Goal: Task Accomplishment & Management: Manage account settings

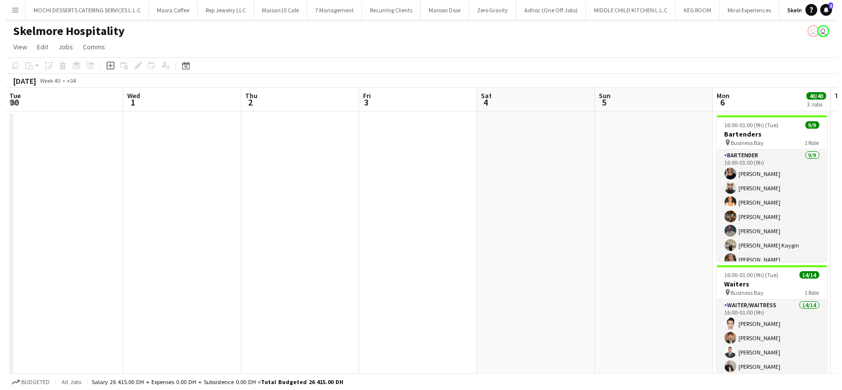
scroll to position [0, 395]
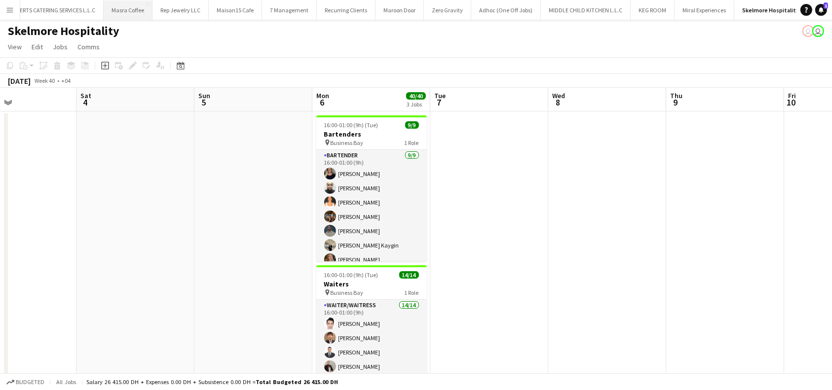
click at [139, 17] on button "Masra Coffee Close" at bounding box center [128, 9] width 49 height 19
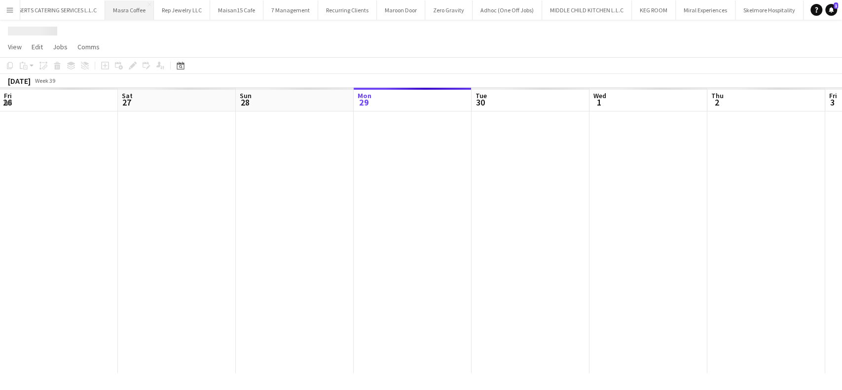
scroll to position [0, 236]
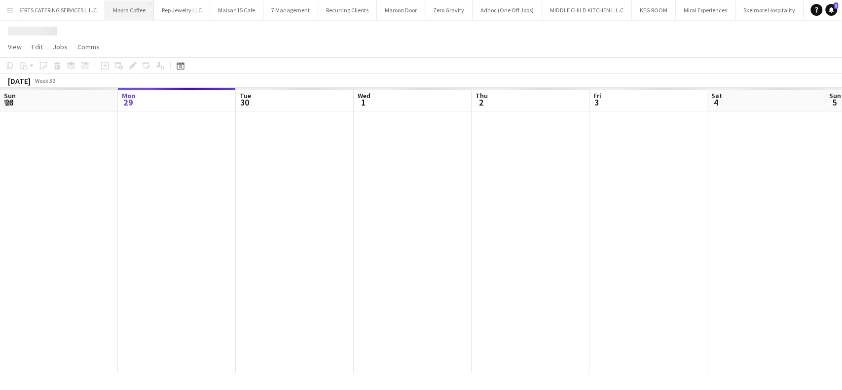
click at [142, 11] on button "Masra Coffee Close" at bounding box center [129, 9] width 49 height 19
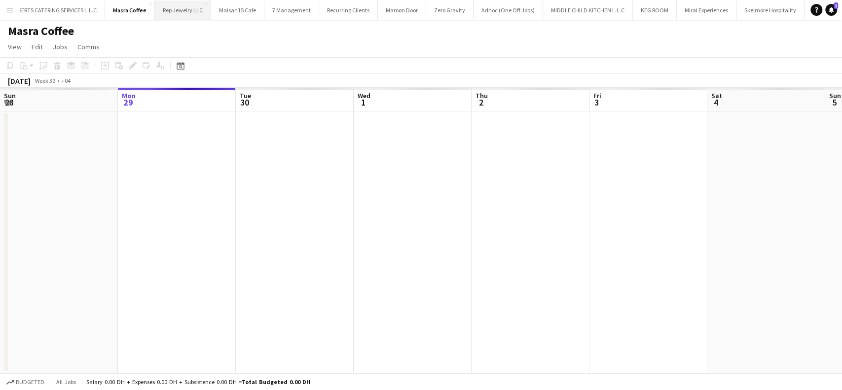
click at [150, 5] on app-icon "Close" at bounding box center [150, 4] width 4 height 4
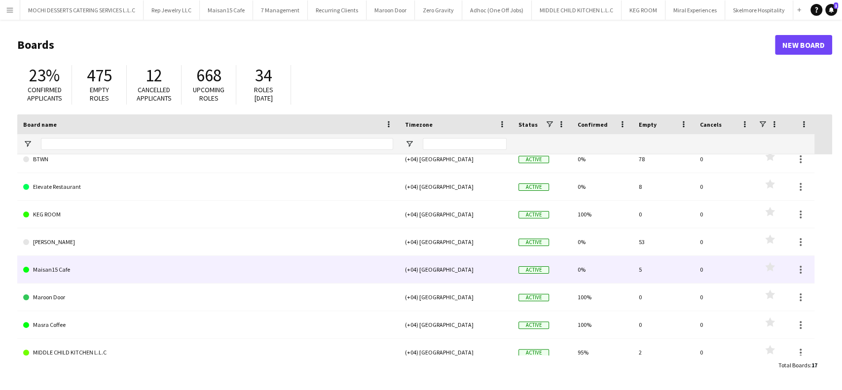
scroll to position [66, 0]
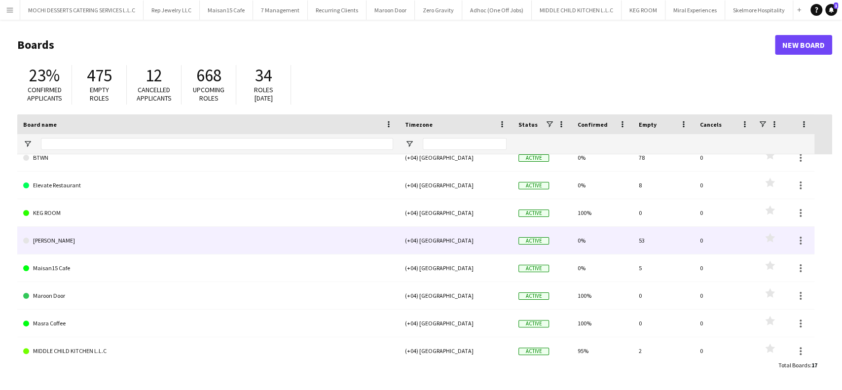
click at [209, 247] on link "LENA" at bounding box center [208, 241] width 370 height 28
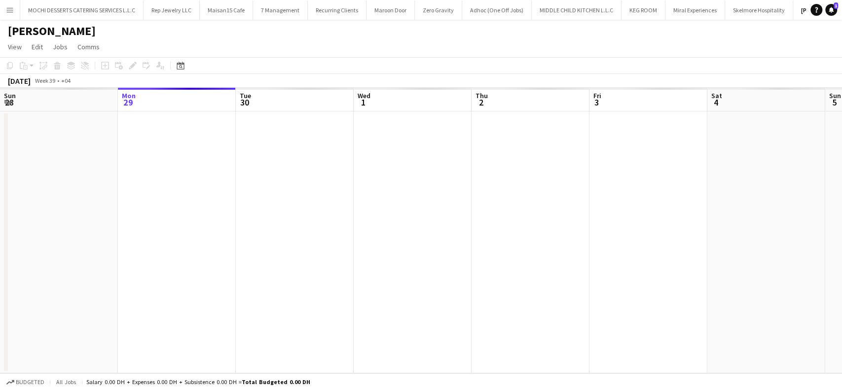
scroll to position [0, 20]
click at [282, 92] on app-board-header-date "Tue 30" at bounding box center [295, 100] width 118 height 24
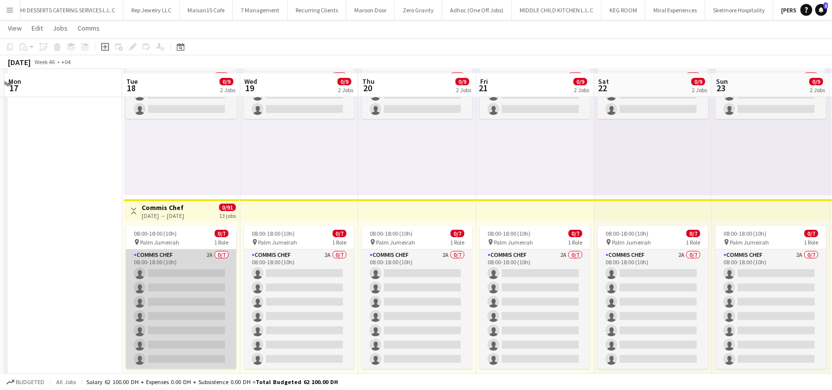
scroll to position [98, 0]
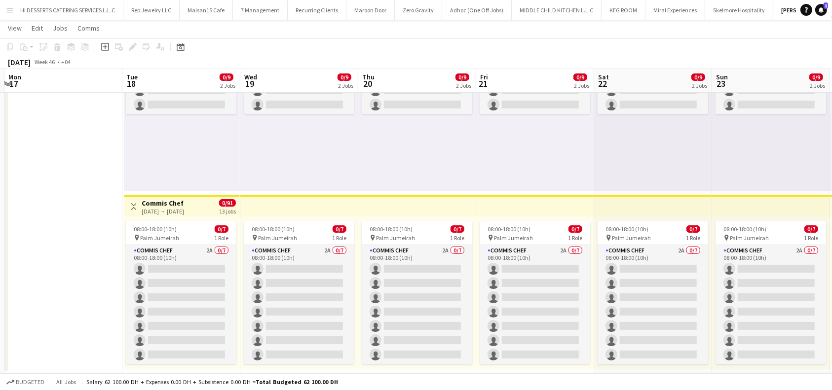
click at [182, 79] on app-board-header-date "Tue 18 0/9 2 Jobs" at bounding box center [181, 81] width 118 height 24
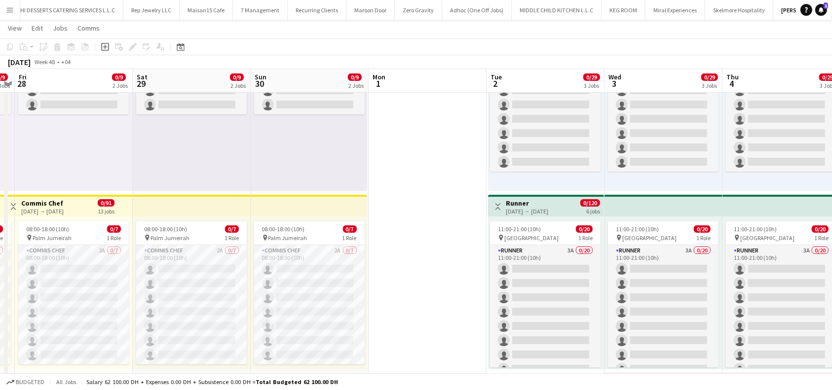
scroll to position [0, 341]
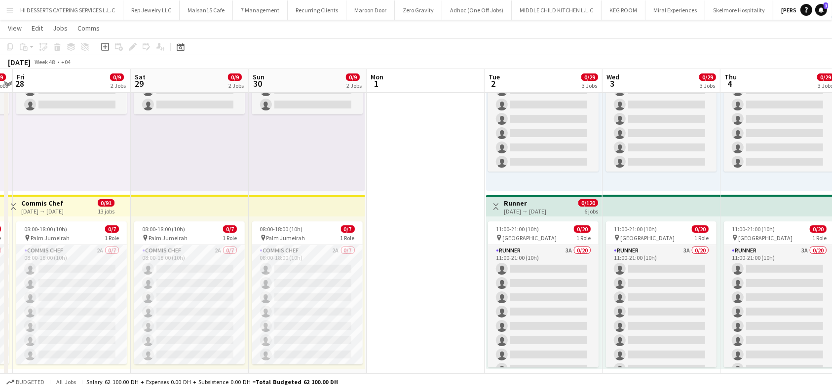
click at [299, 207] on app-top-bar at bounding box center [307, 206] width 116 height 22
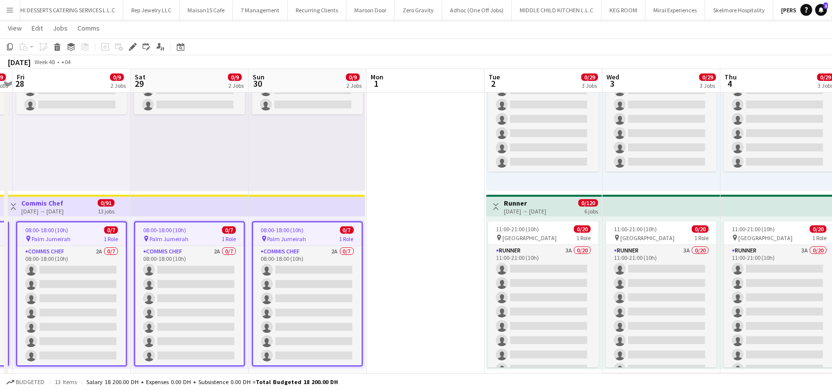
click at [515, 68] on div "November 2025 Week 48 • +04" at bounding box center [416, 62] width 832 height 14
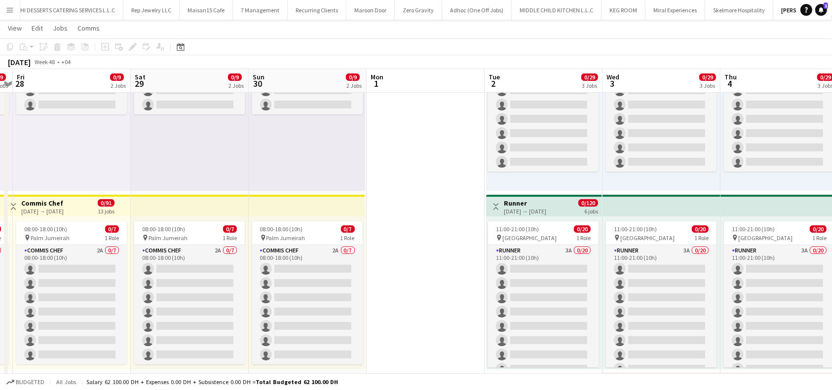
click at [513, 81] on app-board-header-date "Tue 2 0/29 3 Jobs" at bounding box center [543, 81] width 118 height 24
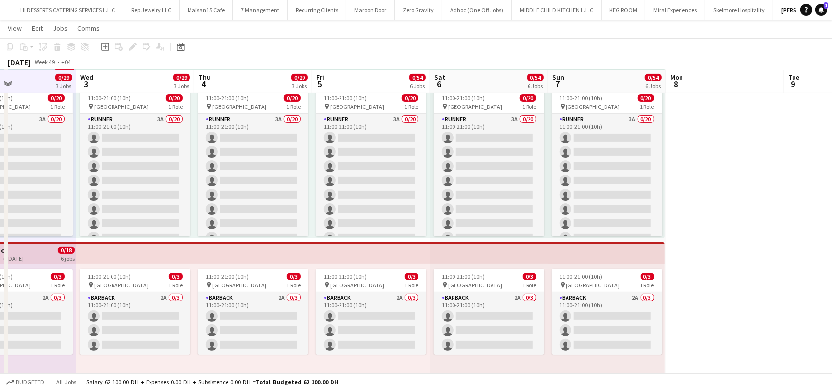
scroll to position [0, 0]
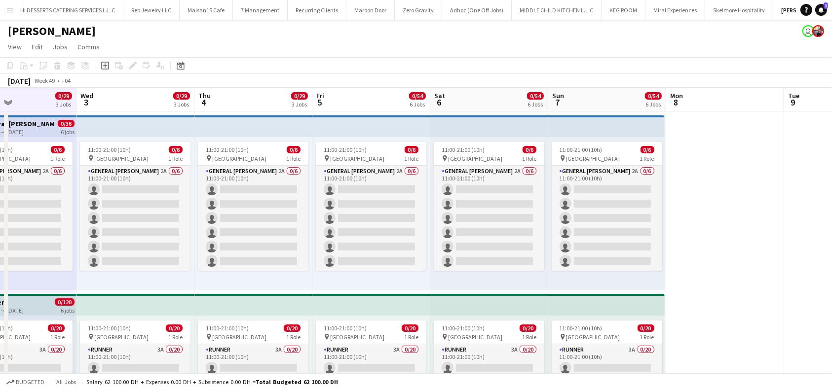
click at [379, 104] on app-board-header-date "Fri 5 0/54 6 Jobs" at bounding box center [371, 100] width 118 height 24
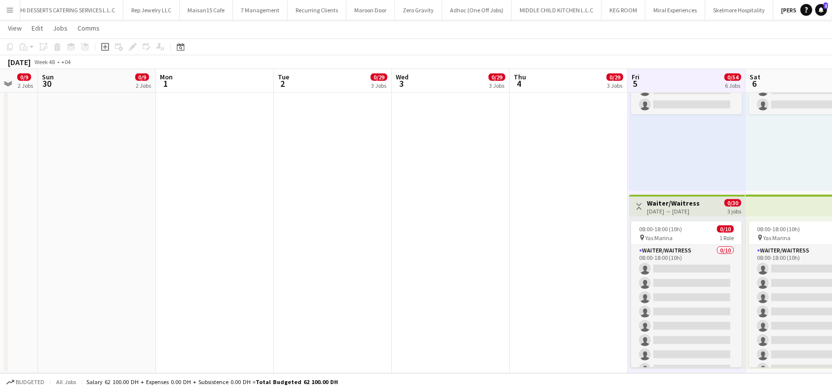
click at [673, 76] on app-board-header-date "Fri 5 0/54 6 Jobs" at bounding box center [686, 81] width 118 height 24
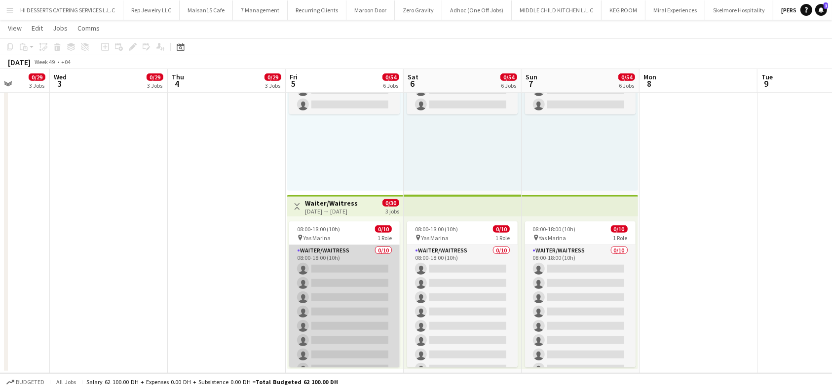
click at [330, 259] on app-card-role "Waiter/Waitress 0/10 08:00-18:00 (10h) single-neutral-actions single-neutral-ac…" at bounding box center [344, 326] width 110 height 162
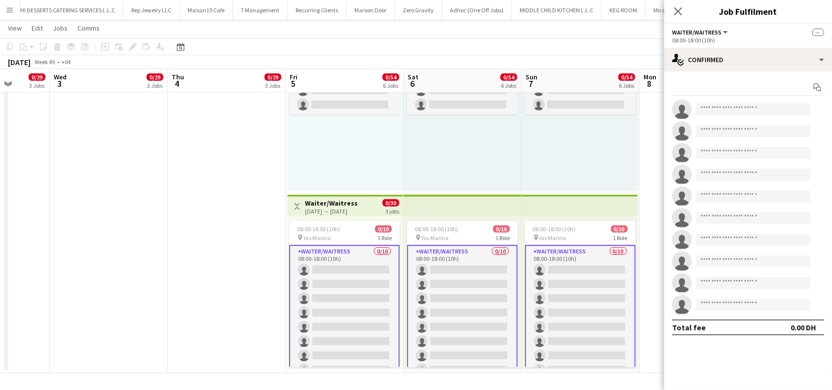
click at [738, 38] on div "08:00-18:00 (10h)" at bounding box center [748, 40] width 152 height 7
click at [706, 40] on div "08:00-18:00 (10h)" at bounding box center [748, 40] width 152 height 7
click at [715, 34] on span "Waiter/Waitress" at bounding box center [696, 32] width 49 height 7
click at [766, 28] on div "Waiter/Waitress All roles Waiter/Waitress --" at bounding box center [748, 32] width 152 height 9
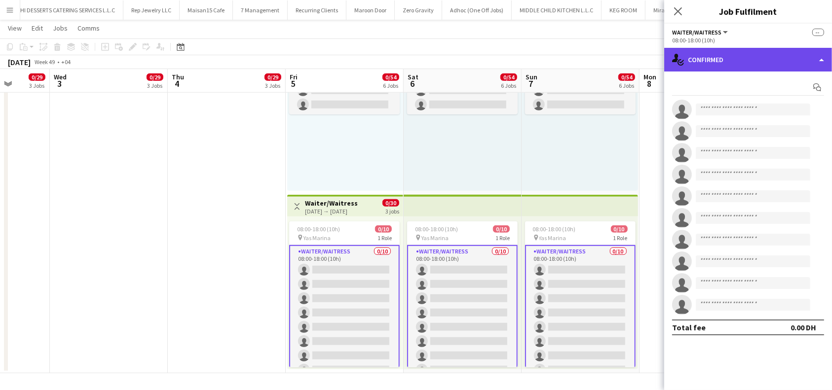
click at [821, 62] on div "single-neutral-actions-check-2 Confirmed" at bounding box center [748, 60] width 168 height 24
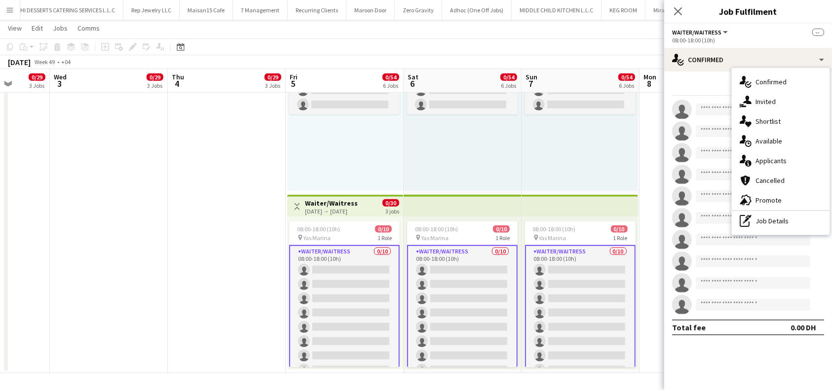
click at [420, 266] on app-card-role "Waiter/Waitress 0/10 08:00-18:00 (10h) single-neutral-actions single-neutral-ac…" at bounding box center [462, 327] width 110 height 164
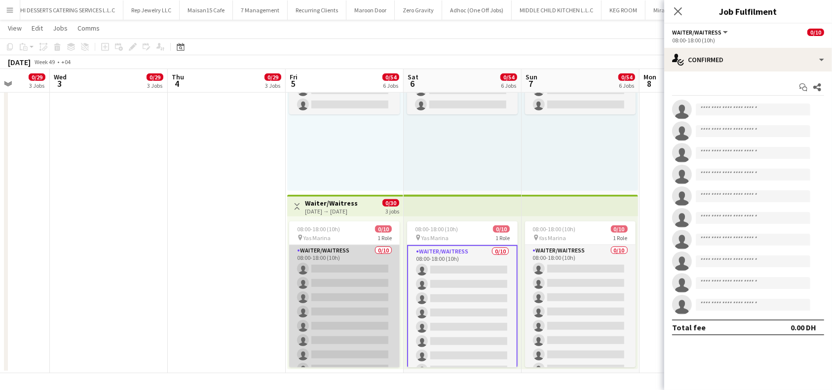
click at [336, 294] on app-card-role "Waiter/Waitress 0/10 08:00-18:00 (10h) single-neutral-actions single-neutral-ac…" at bounding box center [344, 326] width 110 height 162
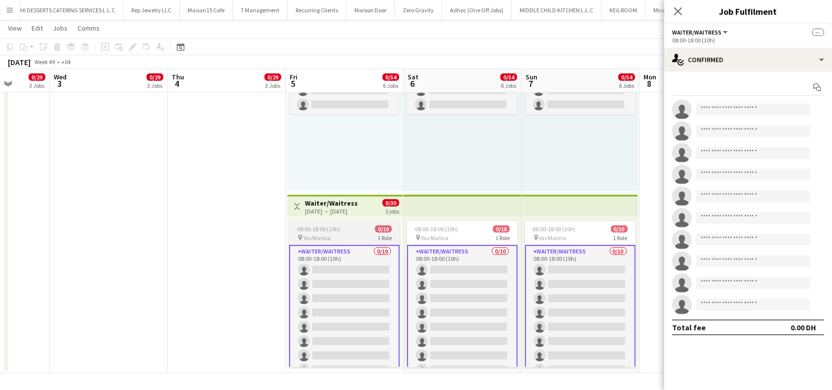
click at [345, 231] on div "08:00-18:00 (10h) 0/10" at bounding box center [344, 228] width 110 height 7
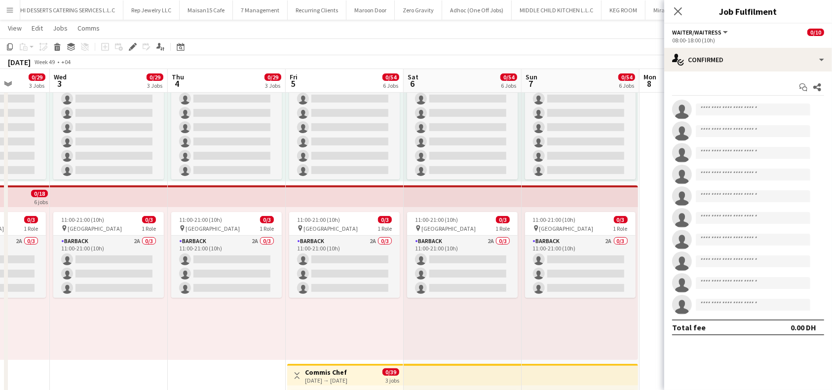
click at [724, 37] on div "08:00-18:00 (10h)" at bounding box center [748, 40] width 152 height 7
click at [714, 28] on div "Waiter/Waitress All roles Waiter/Waitress" at bounding box center [700, 32] width 57 height 9
click at [509, 326] on div "11:00-21:00 (10h) 0/3 pin Yas Marina Circuit 1 Role Barback 2A 0/3 11:00-21:00 …" at bounding box center [462, 283] width 118 height 153
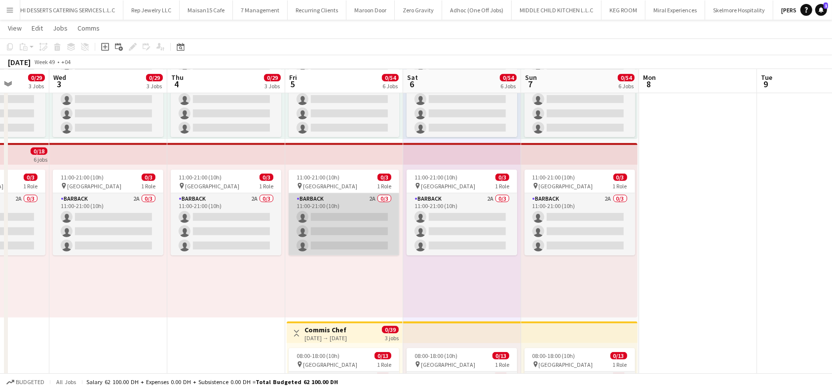
click at [339, 206] on app-card-role "Barback 2A 0/3 11:00-21:00 (10h) single-neutral-actions single-neutral-actions …" at bounding box center [344, 224] width 110 height 62
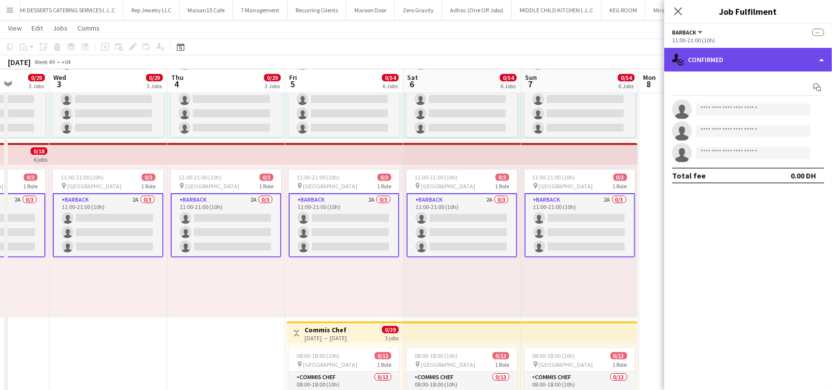
click at [819, 56] on div "single-neutral-actions-check-2 Confirmed" at bounding box center [748, 60] width 168 height 24
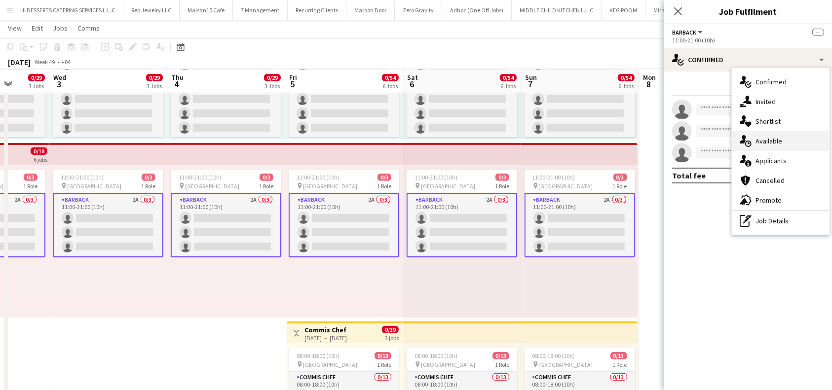
click at [784, 143] on div "single-neutral-actions-upload Available" at bounding box center [781, 141] width 98 height 20
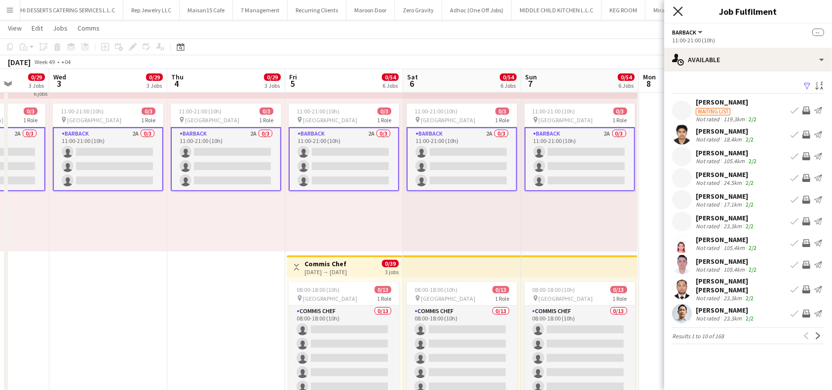
click at [680, 14] on icon at bounding box center [677, 10] width 9 height 9
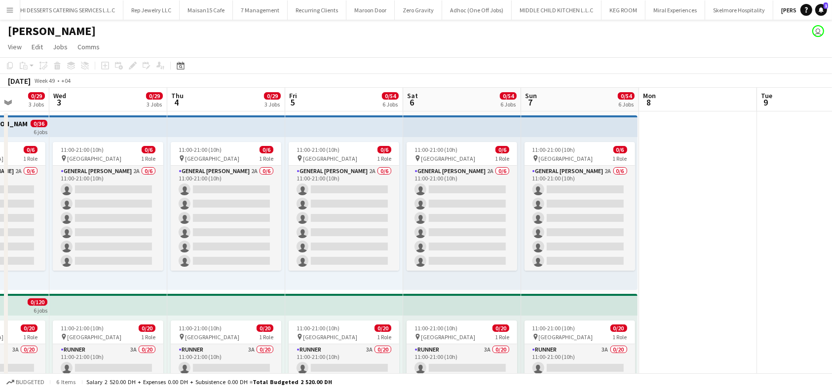
scroll to position [0, 422]
click at [366, 126] on app-top-bar at bounding box center [344, 126] width 118 height 22
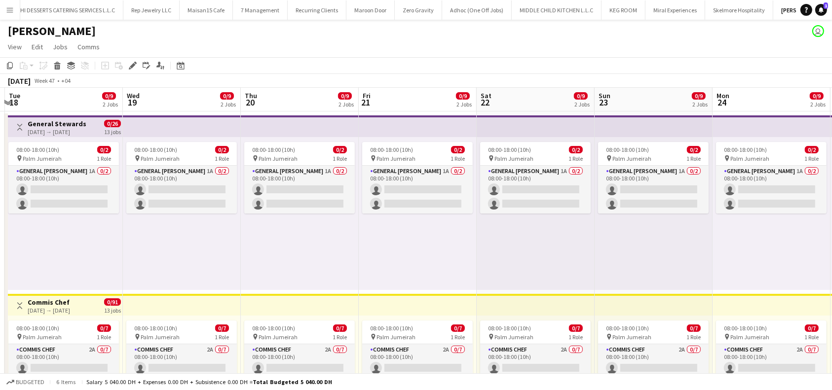
scroll to position [0, 220]
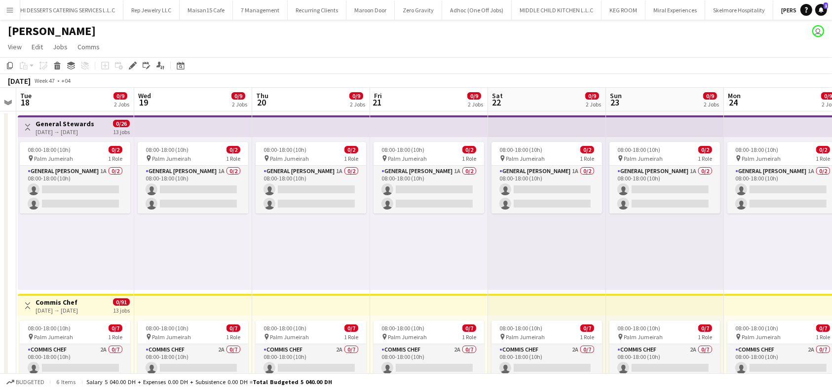
click at [325, 124] on app-top-bar at bounding box center [311, 126] width 118 height 22
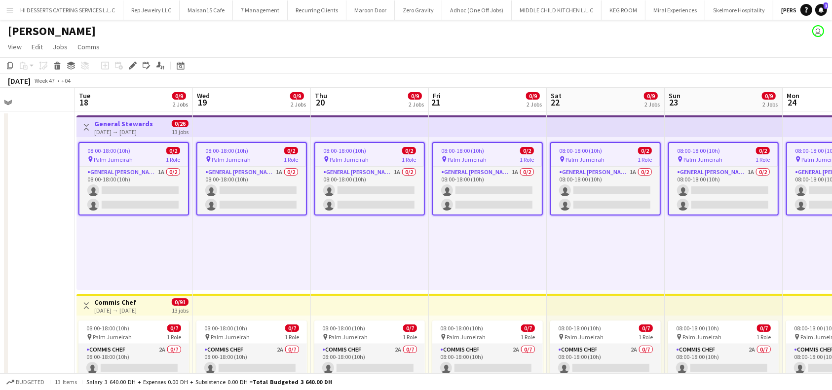
scroll to position [0, 403]
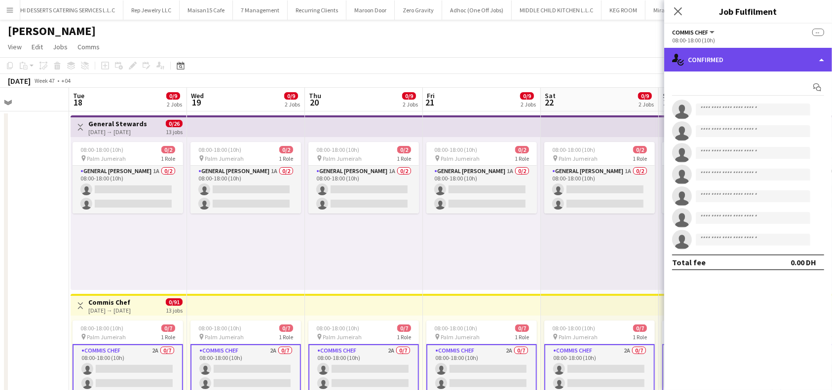
click at [814, 56] on div "single-neutral-actions-check-2 Confirmed" at bounding box center [748, 60] width 168 height 24
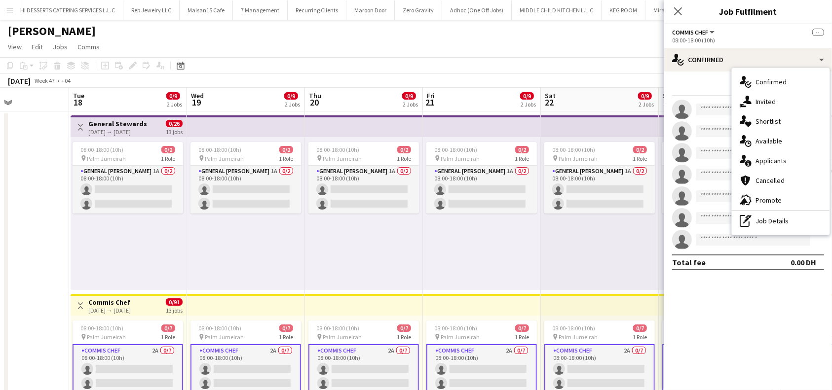
click at [812, 34] on div "--" at bounding box center [818, 32] width 12 height 9
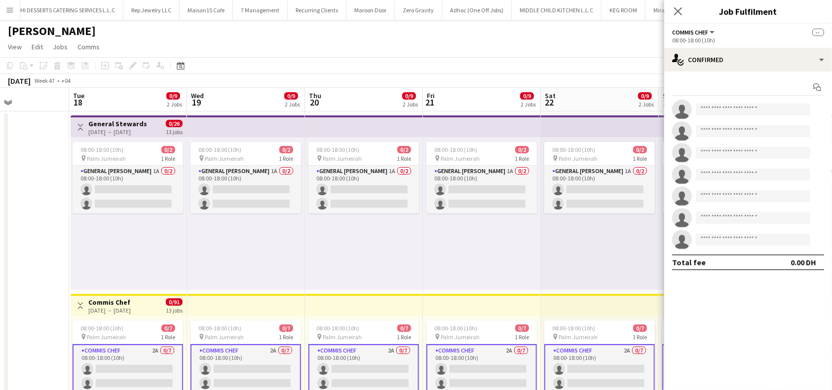
click at [709, 35] on button "Commis Chef" at bounding box center [694, 32] width 44 height 7
click at [709, 33] on button "Commis Chef" at bounding box center [694, 32] width 44 height 7
click at [709, 32] on button "Commis Chef" at bounding box center [694, 32] width 44 height 7
click at [701, 51] on li "All roles" at bounding box center [704, 49] width 49 height 9
click at [697, 28] on div "All roles All roles Commis Chef" at bounding box center [690, 32] width 36 height 9
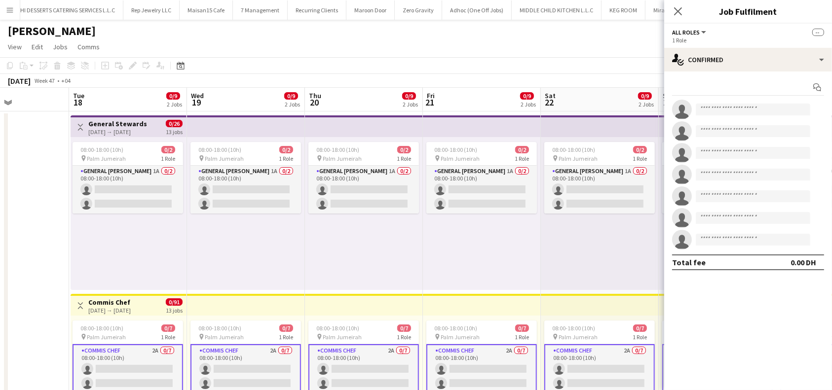
click at [701, 30] on button "All roles" at bounding box center [690, 32] width 36 height 7
click at [449, 258] on div "08:00-18:00 (10h) 0/2 pin Palm Jumeirah 1 Role General Steward 1A 0/2 08:00-18:…" at bounding box center [482, 213] width 118 height 153
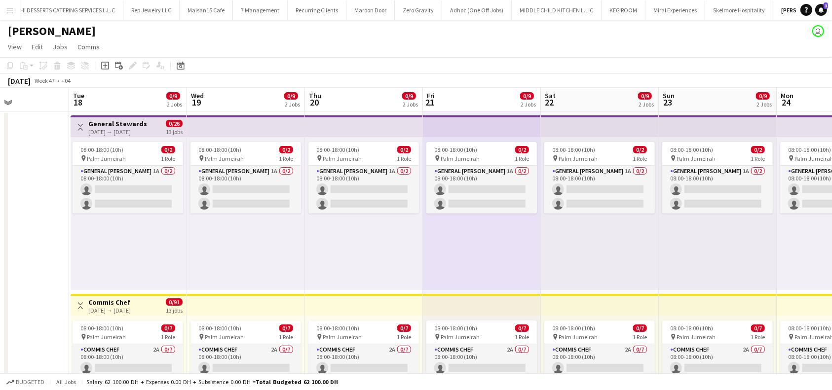
scroll to position [263, 0]
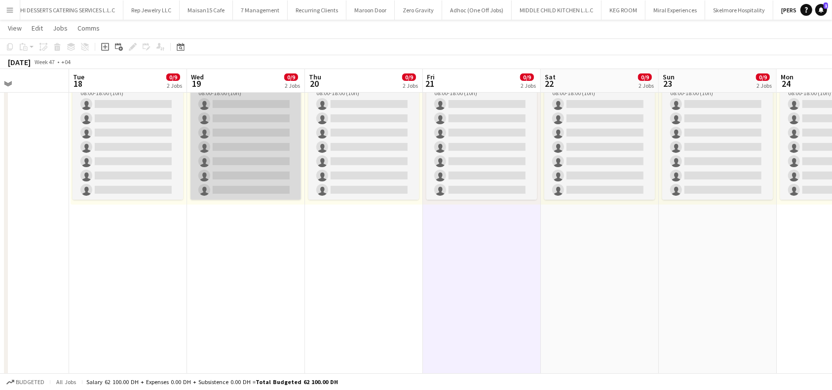
click at [243, 152] on app-card-role "Commis Chef 2A 0/7 08:00-18:00 (10h) single-neutral-actions single-neutral-acti…" at bounding box center [245, 139] width 110 height 119
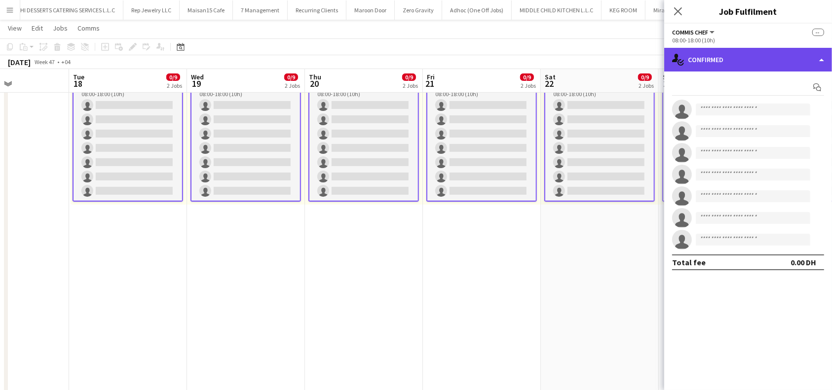
click at [819, 65] on div "single-neutral-actions-check-2 Confirmed" at bounding box center [748, 60] width 168 height 24
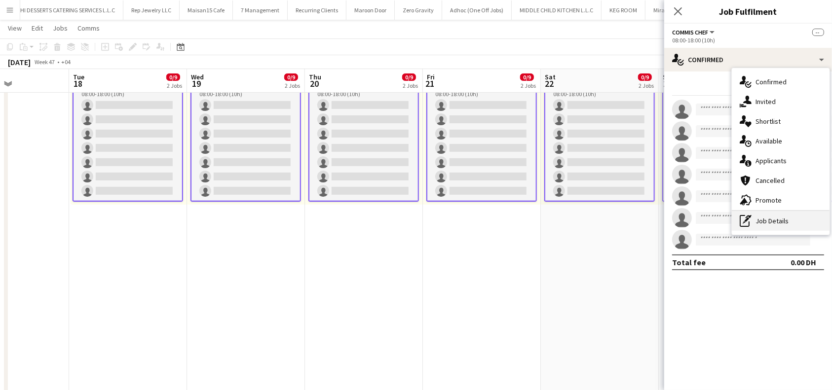
click at [778, 222] on div "pen-write Job Details" at bounding box center [781, 221] width 98 height 20
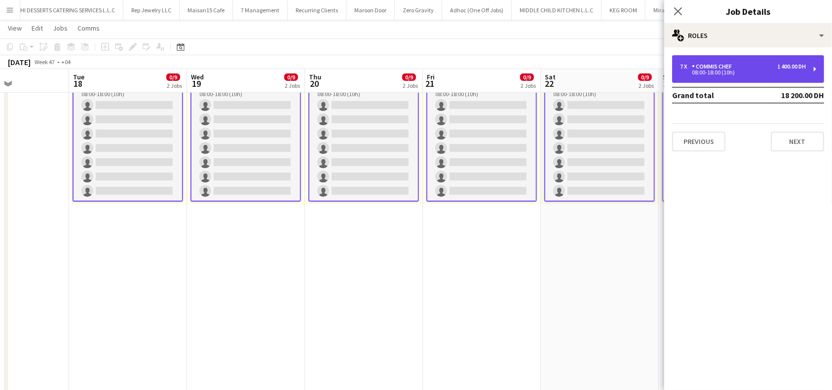
click at [815, 61] on div "7 x Commis Chef 1 400.00 DH 08:00-18:00 (10h)" at bounding box center [748, 69] width 152 height 28
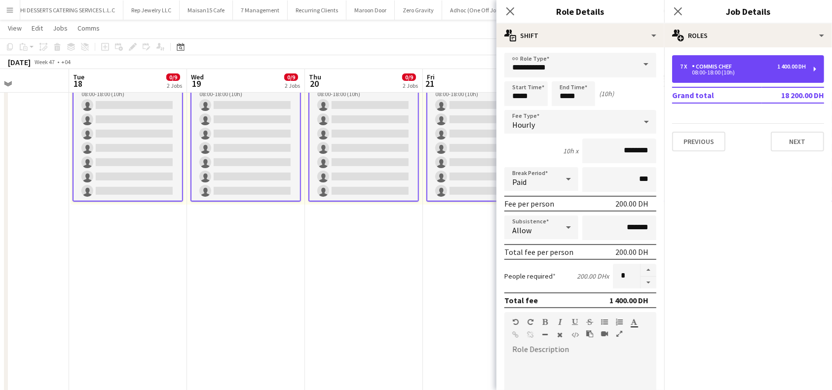
scroll to position [0, 0]
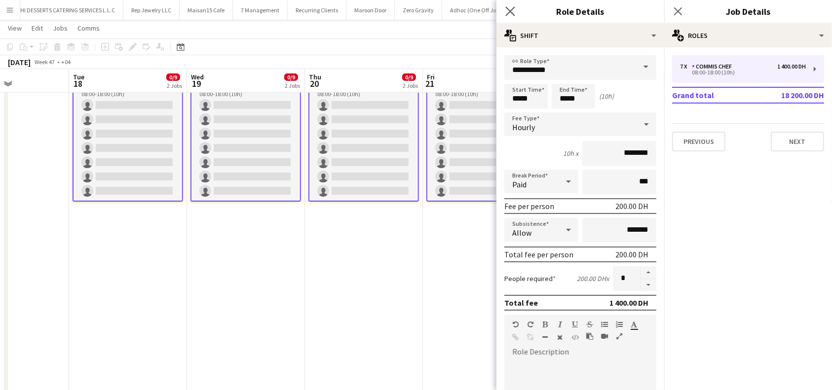
click at [513, 6] on app-icon "Close pop-in" at bounding box center [510, 11] width 14 height 14
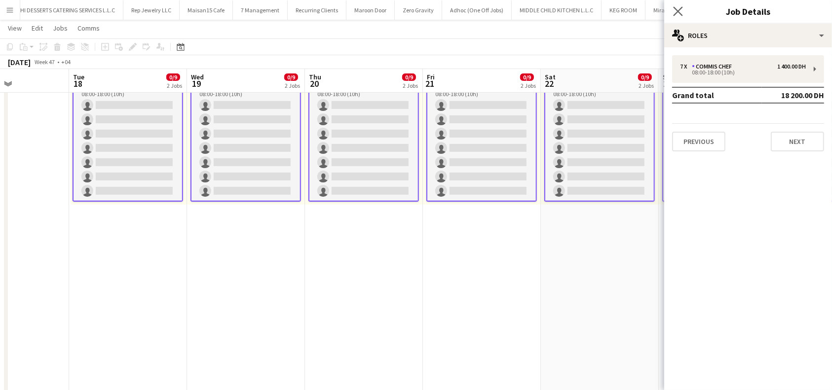
click at [683, 14] on app-icon "Close pop-in" at bounding box center [678, 11] width 14 height 14
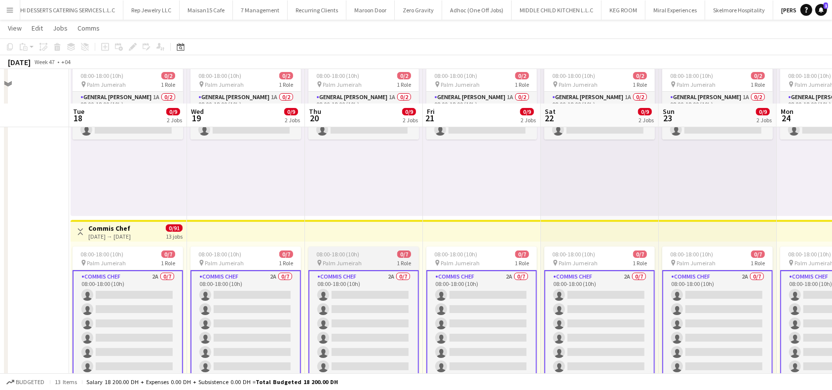
scroll to position [66, 0]
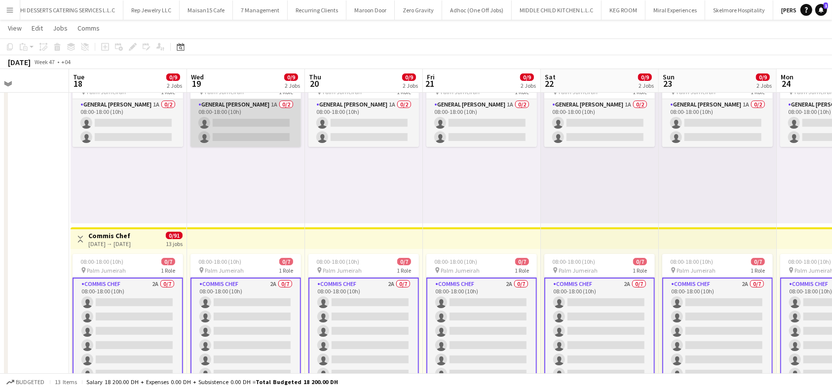
click at [260, 121] on app-card-role "General Steward 1A 0/2 08:00-18:00 (10h) single-neutral-actions single-neutral-…" at bounding box center [245, 123] width 110 height 48
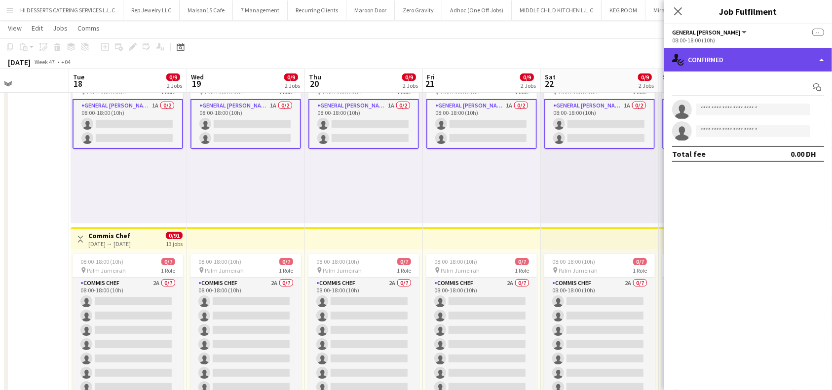
click at [819, 61] on div "single-neutral-actions-check-2 Confirmed" at bounding box center [748, 60] width 168 height 24
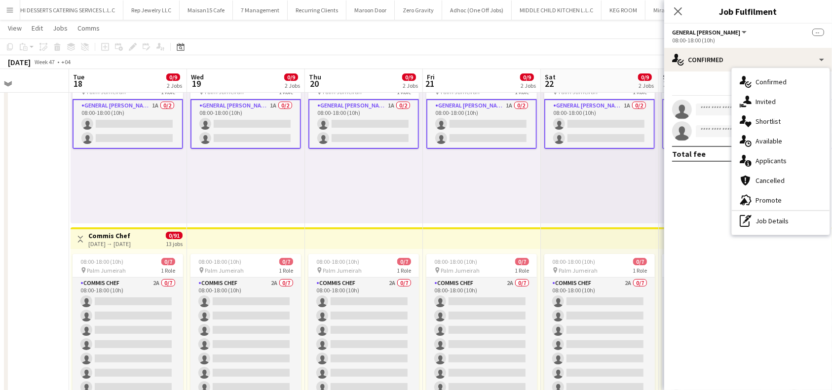
click at [574, 204] on div "08:00-18:00 (10h) 0/2 pin Palm Jumeirah 1 Role General Steward 1A 0/2 08:00-18:…" at bounding box center [600, 147] width 118 height 153
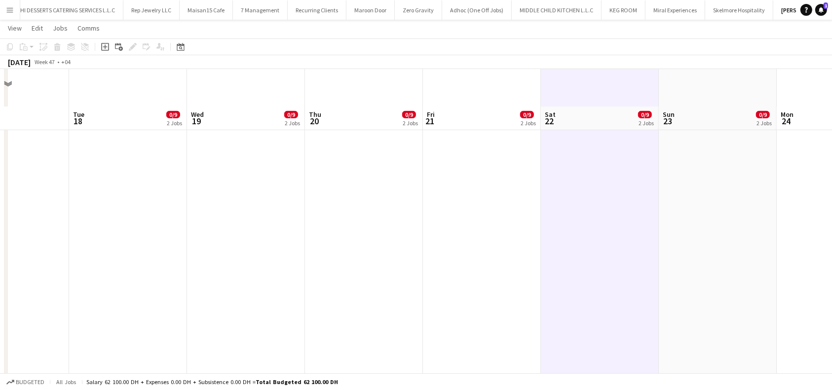
scroll to position [460, 0]
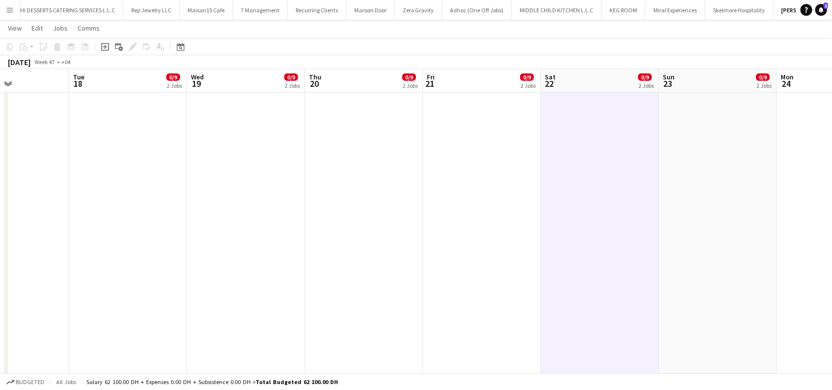
click at [598, 78] on app-board-header-date "Sat 22 0/9 2 Jobs" at bounding box center [600, 81] width 118 height 24
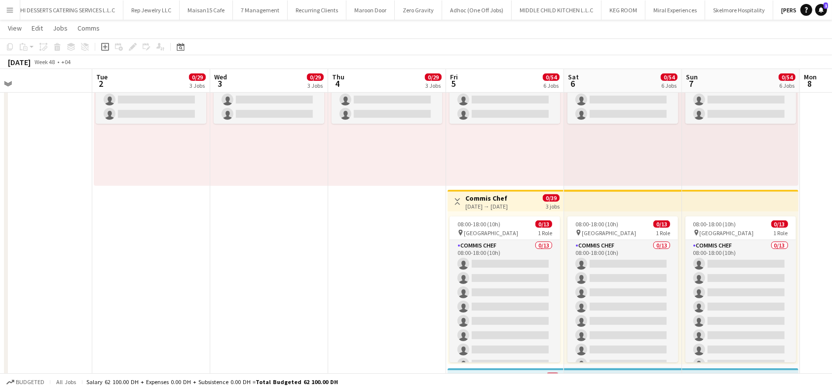
scroll to position [0, 410]
